Goal: Task Accomplishment & Management: Manage account settings

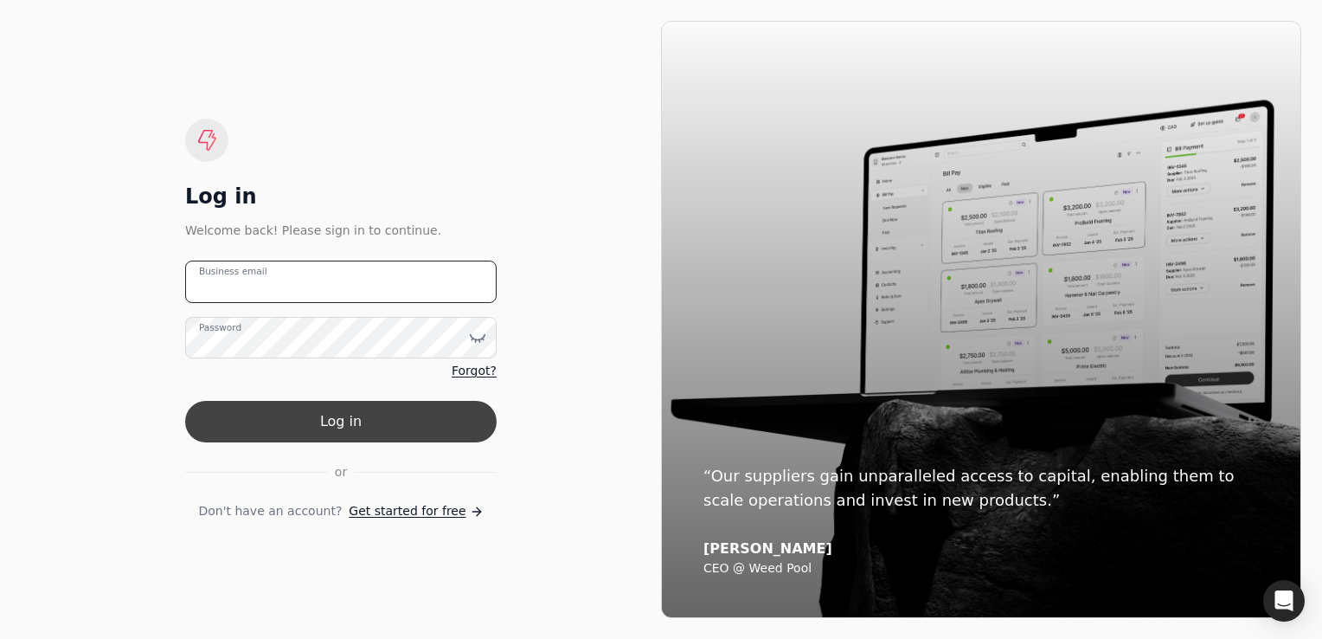
type email "[EMAIL_ADDRESS][DOMAIN_NAME]"
click at [356, 416] on button "Log in" at bounding box center [341, 422] width 312 height 42
